Goal: Task Accomplishment & Management: Complete application form

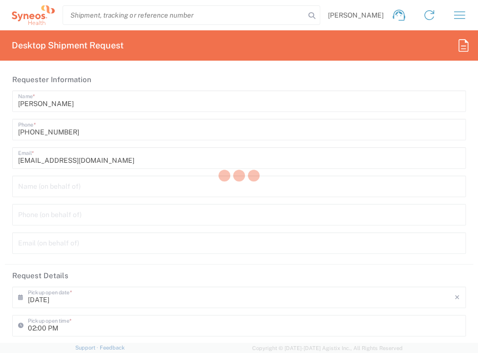
type input "[GEOGRAPHIC_DATA]"
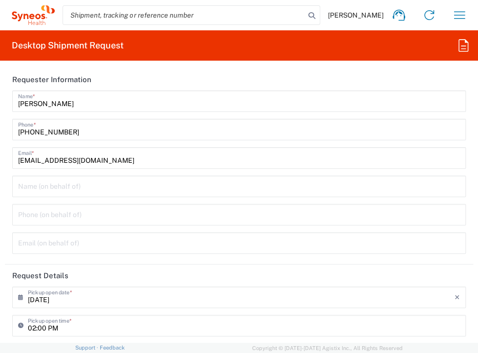
type input "[GEOGRAPHIC_DATA]"
type input "8350"
type input "Syneos Health G.K."
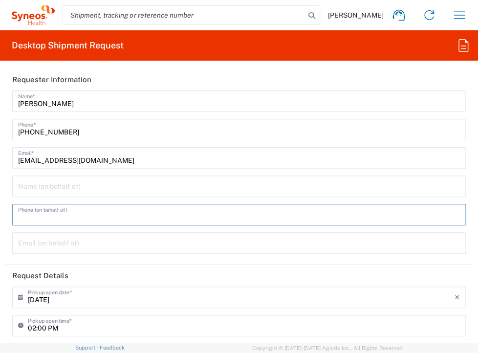
click at [33, 214] on input "tel" at bounding box center [238, 213] width 441 height 17
type input "070 5028 6688"
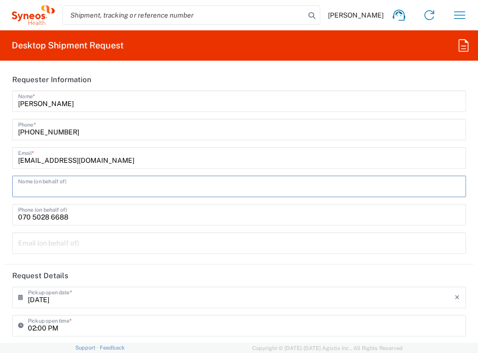
click at [43, 182] on input "text" at bounding box center [238, 185] width 441 height 17
type input "[PERSON_NAME]"
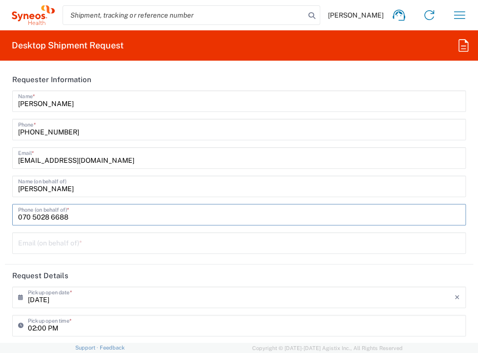
click at [21, 216] on input "070 5028 6688" at bounding box center [238, 213] width 441 height 17
click at [7, 230] on div "[PERSON_NAME] Name (on behalf of) [PHONE_NUMBER] Phone (on behalf of) * Email (…" at bounding box center [238, 217] width 463 height 85
drag, startPoint x: 97, startPoint y: 217, endPoint x: -2, endPoint y: 219, distance: 99.1
click at [0, 219] on html "[PERSON_NAME] Home Shipment estimator Shipment tracking Desktop shipment reques…" at bounding box center [239, 176] width 478 height 353
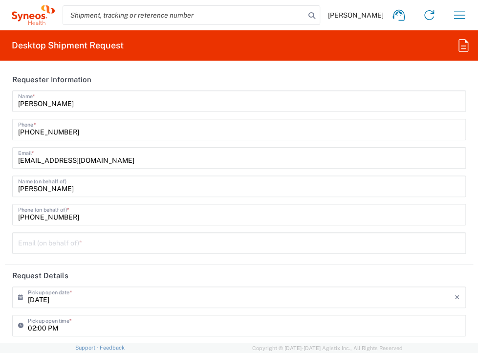
drag, startPoint x: 80, startPoint y: 218, endPoint x: 9, endPoint y: 218, distance: 70.8
click at [9, 218] on div "[PERSON_NAME] Name (on behalf of) [PHONE_NUMBER] Phone (on behalf of) * Email (…" at bounding box center [238, 217] width 463 height 85
click at [27, 216] on input "[PHONE_NUMBER]" at bounding box center [238, 213] width 441 height 17
drag, startPoint x: 34, startPoint y: 218, endPoint x: -2, endPoint y: 218, distance: 36.6
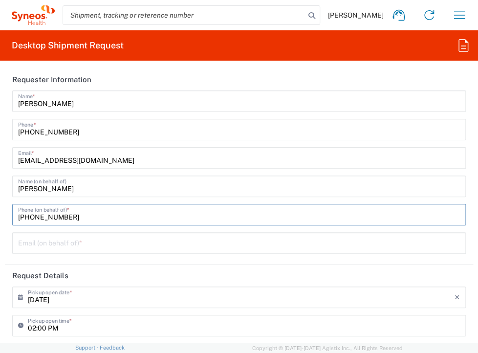
click at [0, 218] on html "[PERSON_NAME] Home Shipment estimator Shipment tracking Desktop shipment reques…" at bounding box center [239, 176] width 478 height 353
type input "070 5028 6688"
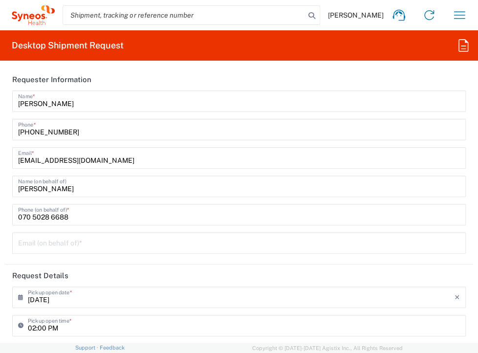
click at [0, 239] on html "[PERSON_NAME] Home Shipment estimator Shipment tracking Desktop shipment reques…" at bounding box center [239, 176] width 478 height 353
click at [41, 234] on input "text" at bounding box center [238, 241] width 441 height 17
